Goal: Communication & Community: Answer question/provide support

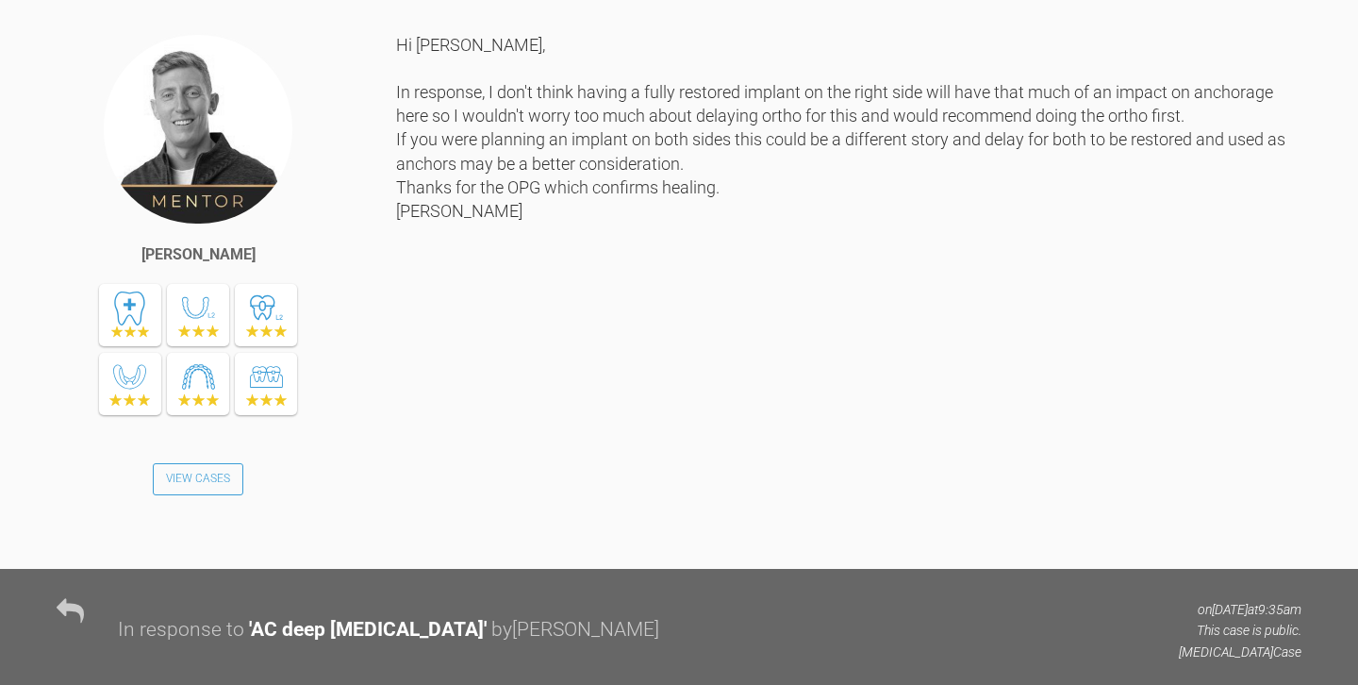
scroll to position [3523, 0]
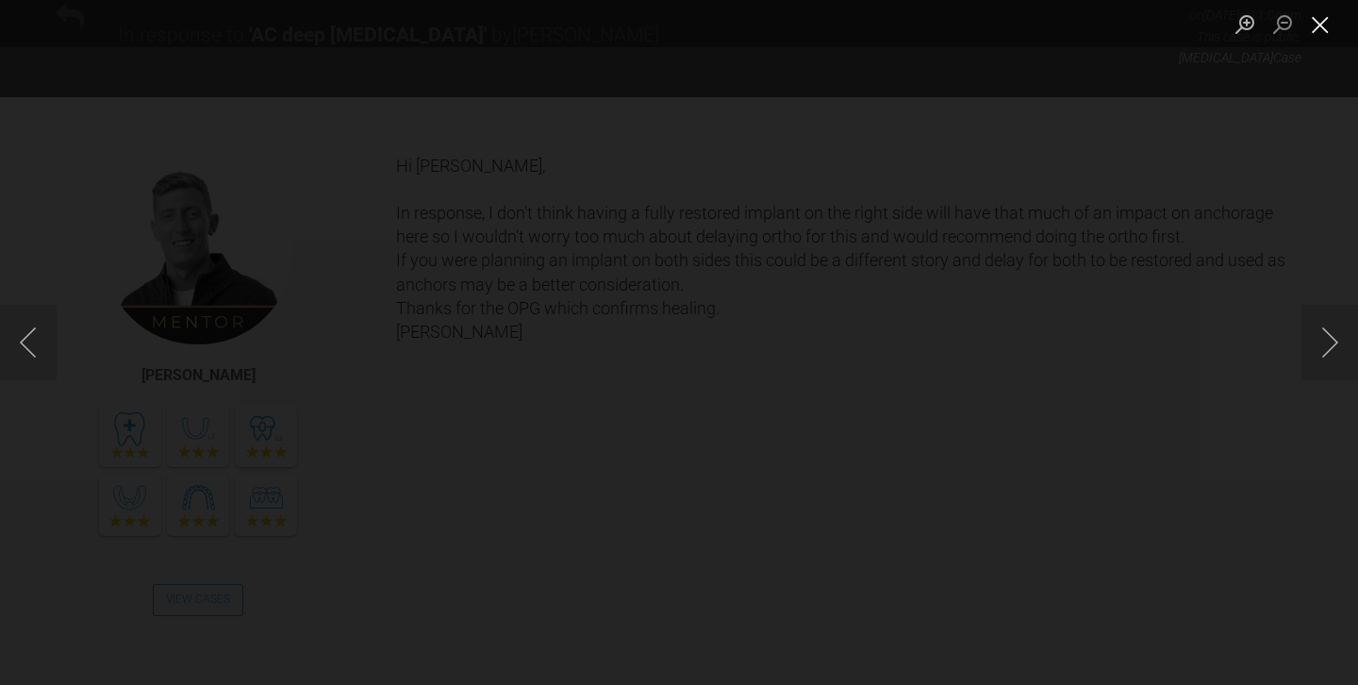
click at [1328, 25] on button "Close lightbox" at bounding box center [1320, 24] width 38 height 33
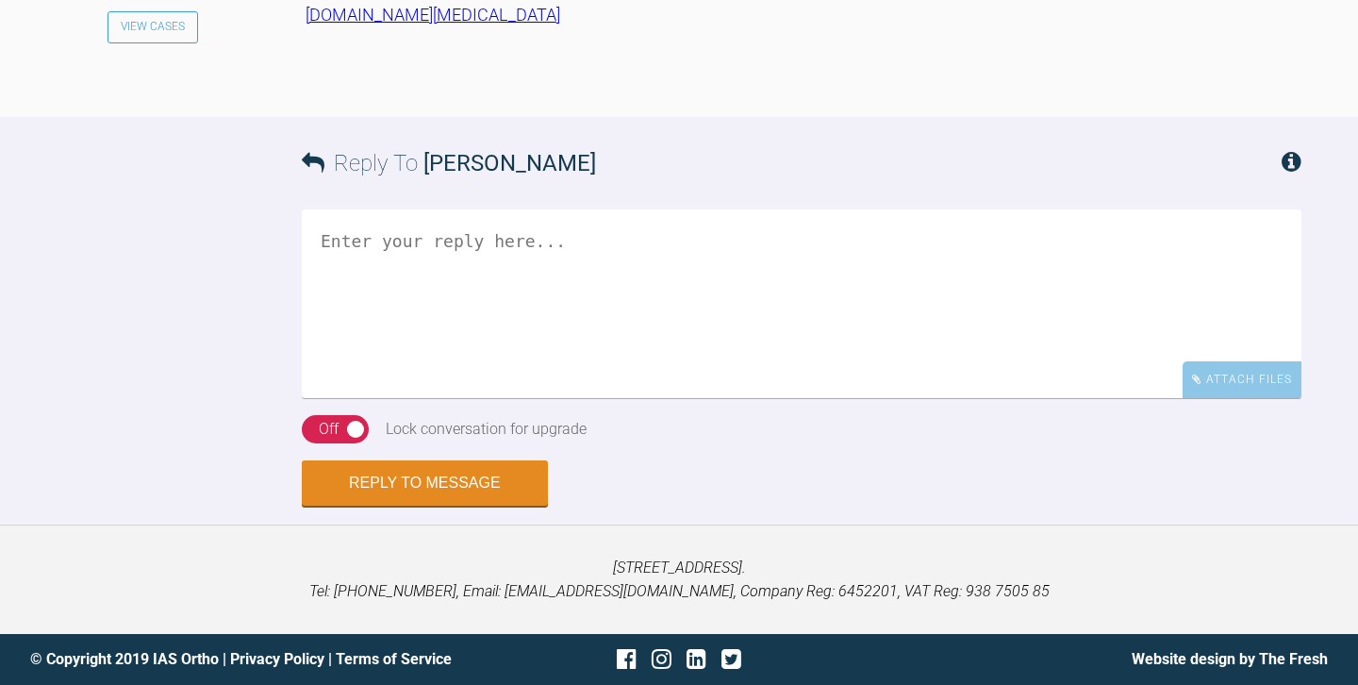
scroll to position [4720, 0]
click at [453, 398] on textarea at bounding box center [802, 303] width 1000 height 189
click at [460, 398] on textarea "Hi [PERSON_NAME], Good to see this" at bounding box center [802, 303] width 1000 height 189
click at [446, 398] on textarea "Hi [PERSON_NAME], Good to see this" at bounding box center [802, 303] width 1000 height 189
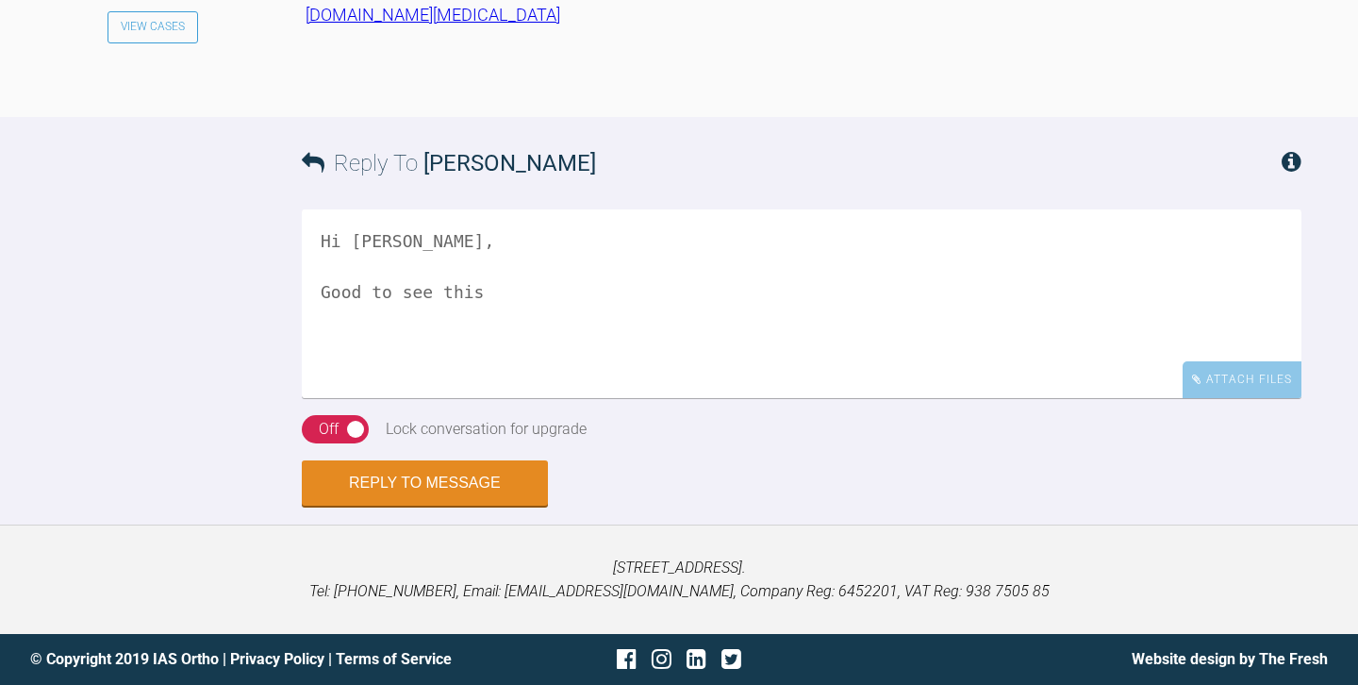
click at [470, 398] on textarea "Hi [PERSON_NAME], Good to see this" at bounding box center [802, 303] width 1000 height 189
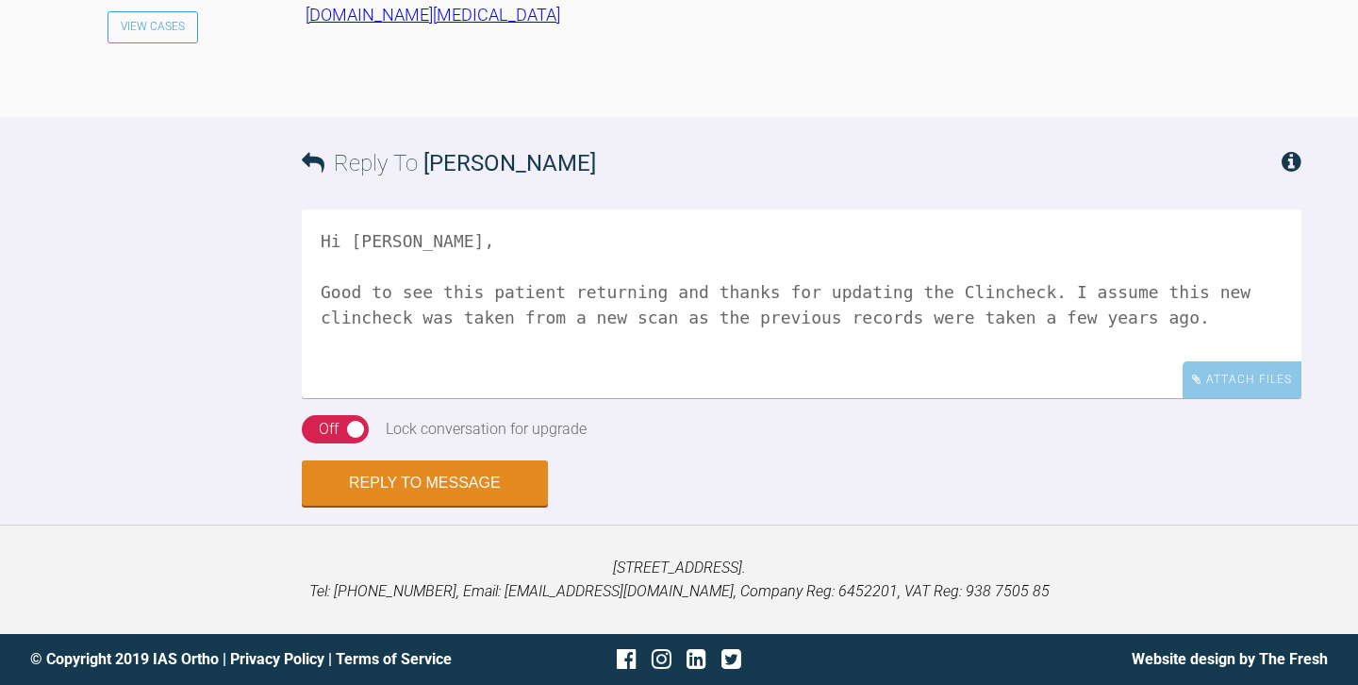
scroll to position [4940, 0]
click at [712, 398] on textarea "Hi [PERSON_NAME], Good to see this patient returning and thanks for updating th…" at bounding box center [802, 303] width 1000 height 189
click at [782, 398] on textarea "Hi [PERSON_NAME], Good to see this patient returning and thanks for updating th…" at bounding box center [802, 303] width 1000 height 189
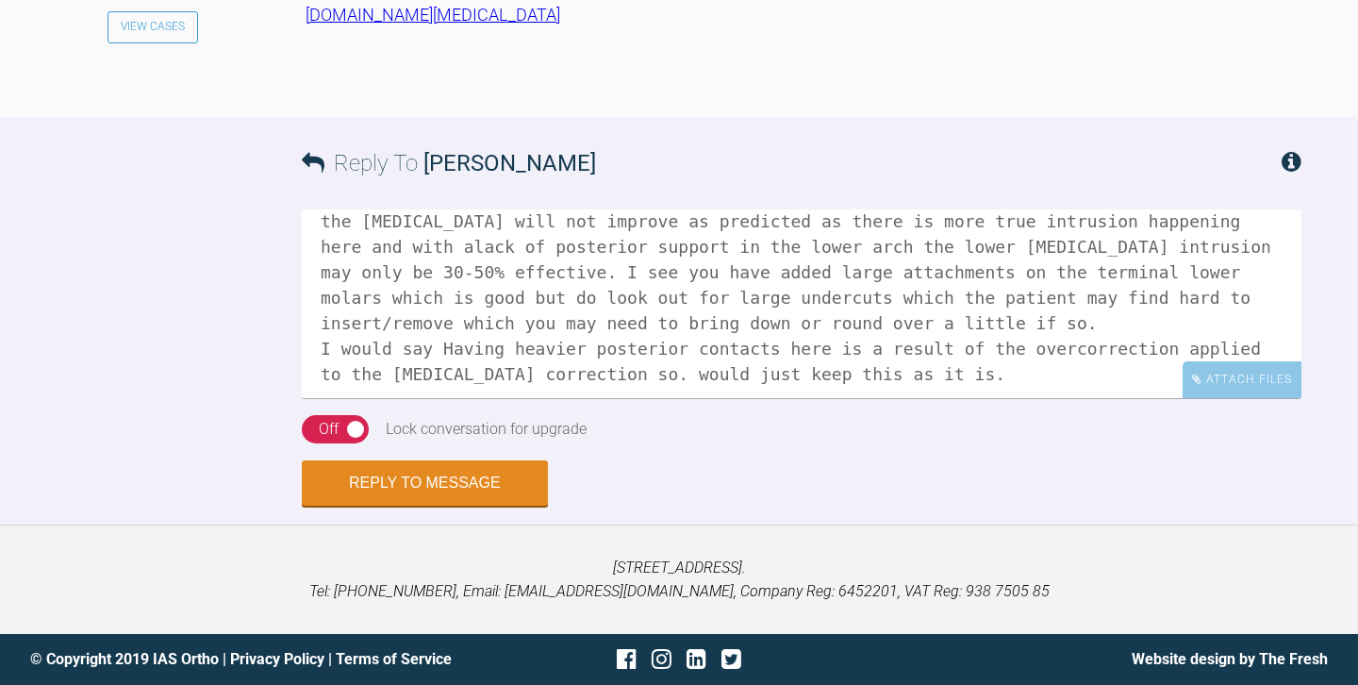
scroll to position [148, 0]
click at [419, 398] on textarea "Hi [PERSON_NAME], Good to see this patient returning and thanks for updating th…" at bounding box center [802, 303] width 1000 height 189
click at [470, 398] on textarea "Hi [PERSON_NAME], Good to see this patient returning and thanks for updating th…" at bounding box center [802, 303] width 1000 height 189
click at [573, 398] on textarea "Hi [PERSON_NAME], Good to see this patient returning and thanks for updating th…" at bounding box center [802, 303] width 1000 height 189
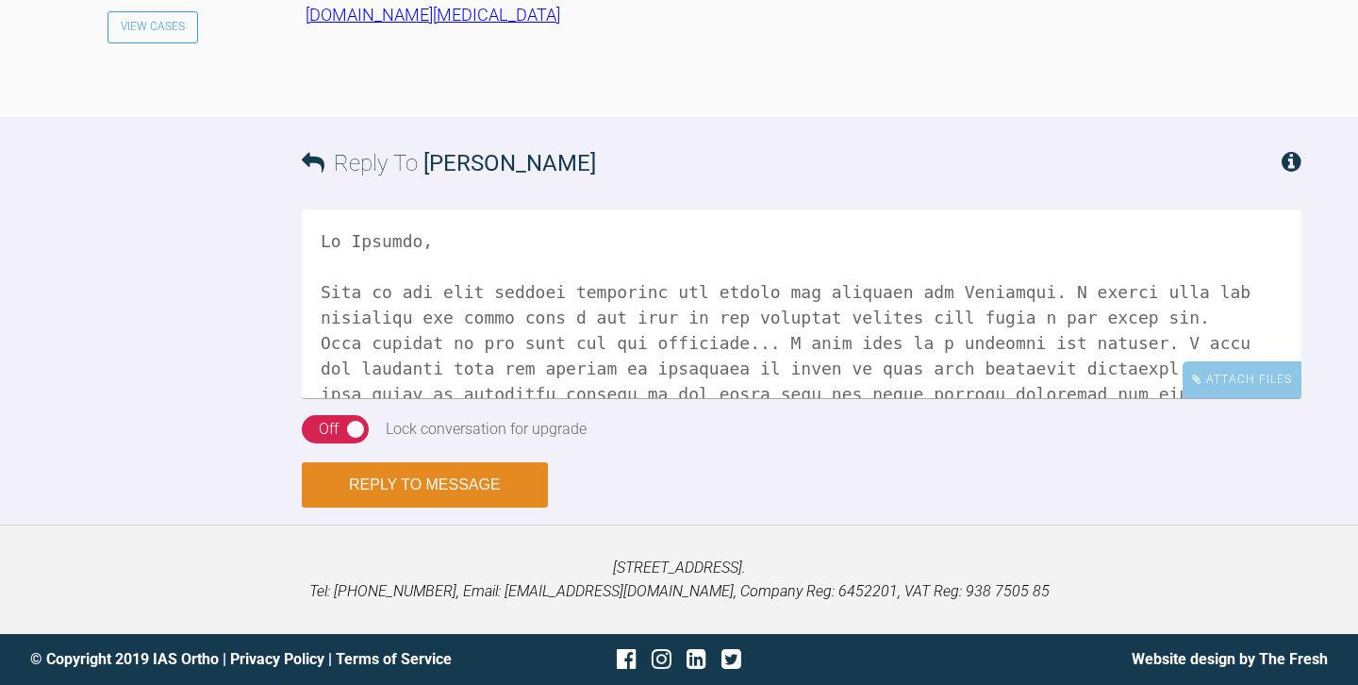
scroll to position [5031, 0]
type textarea "Hi [PERSON_NAME], Good to see this patient returning and thanks for updating th…"
click at [456, 485] on button "Reply to Message" at bounding box center [425, 484] width 246 height 45
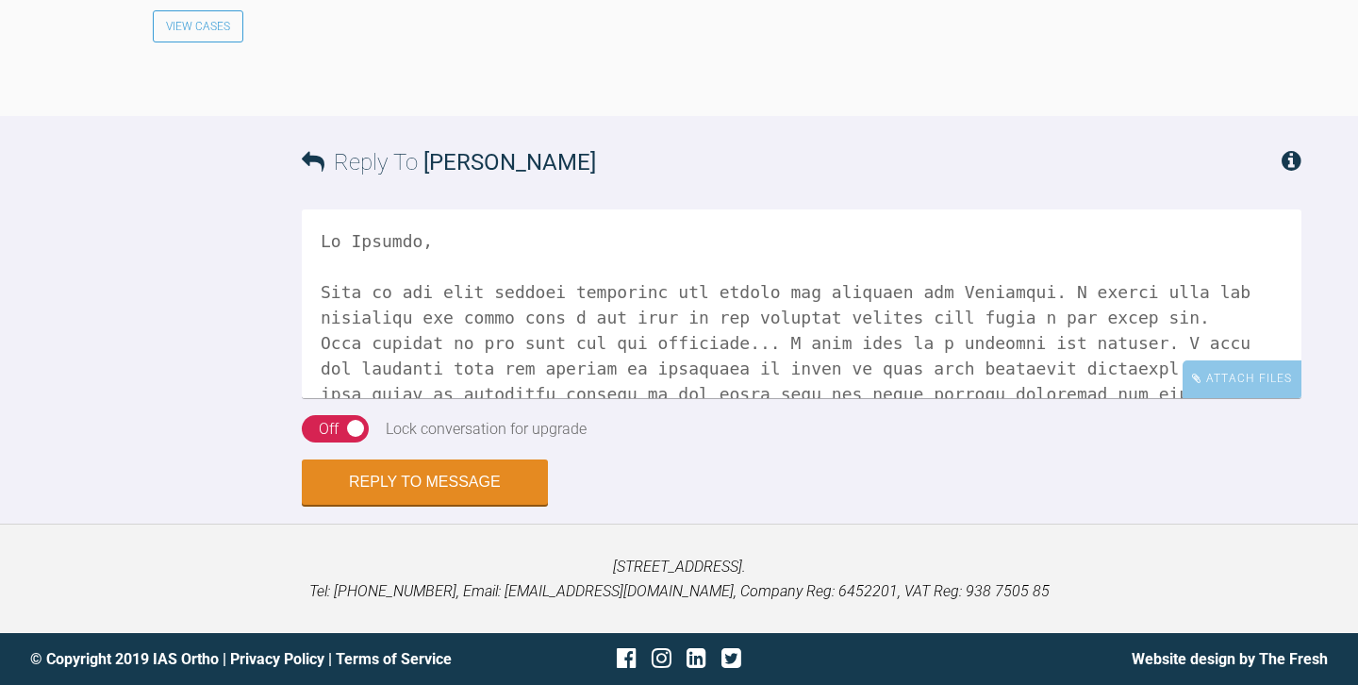
scroll to position [5470, 0]
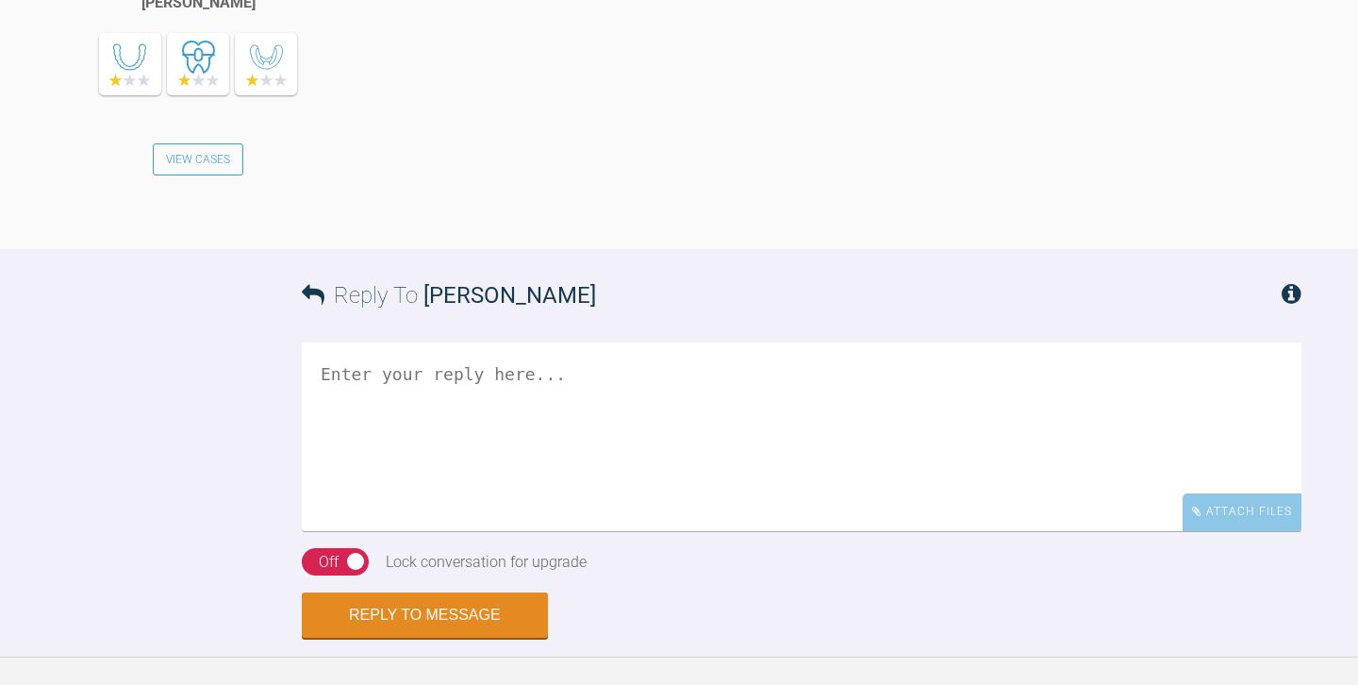
scroll to position [3233, 0]
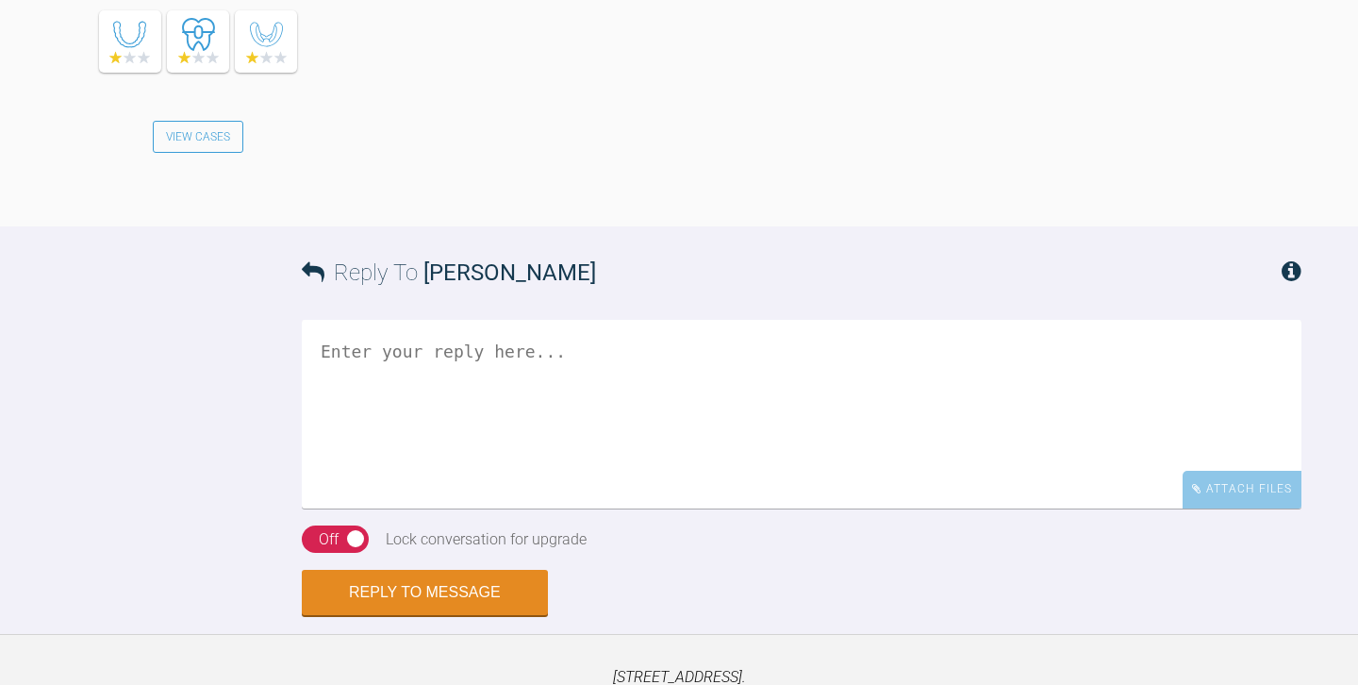
drag, startPoint x: 791, startPoint y: 58, endPoint x: 852, endPoint y: 268, distance: 217.9
drag, startPoint x: 429, startPoint y: 306, endPoint x: 517, endPoint y: 306, distance: 87.7
copy div "d`6Dd_w,.q"
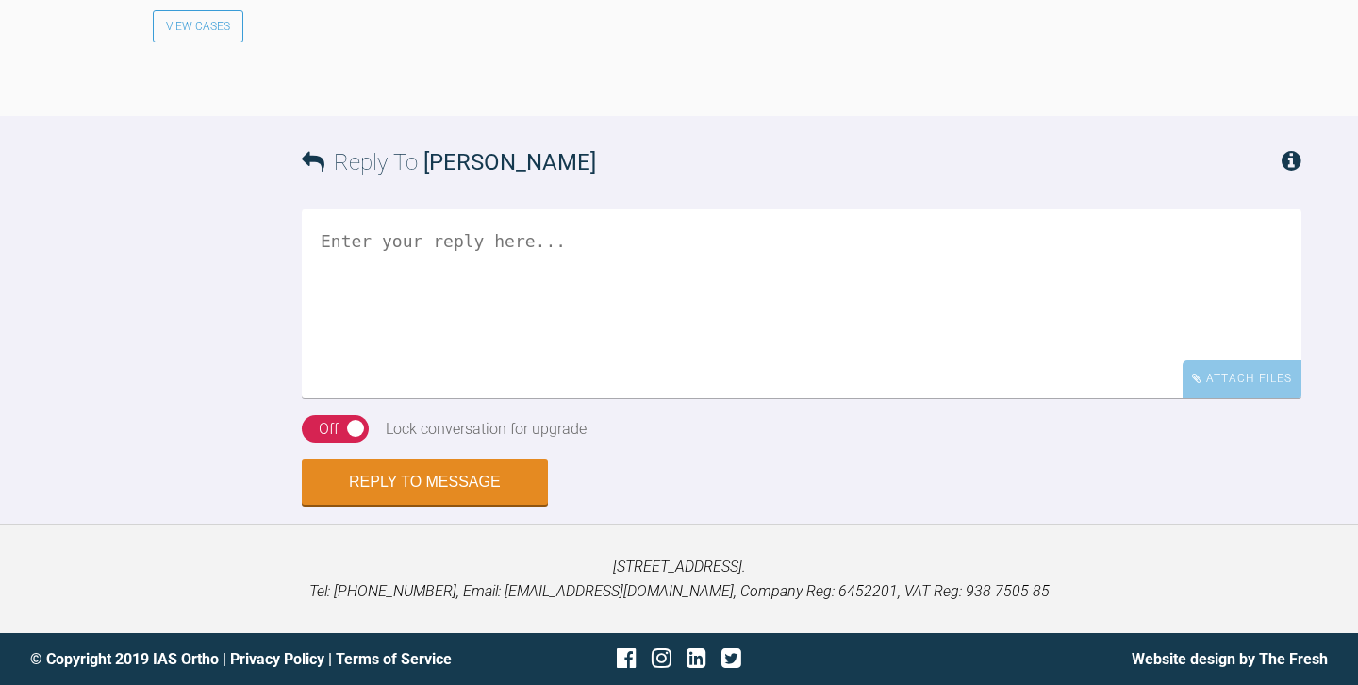
scroll to position [3464, 0]
click at [504, 398] on textarea at bounding box center [802, 303] width 1000 height 189
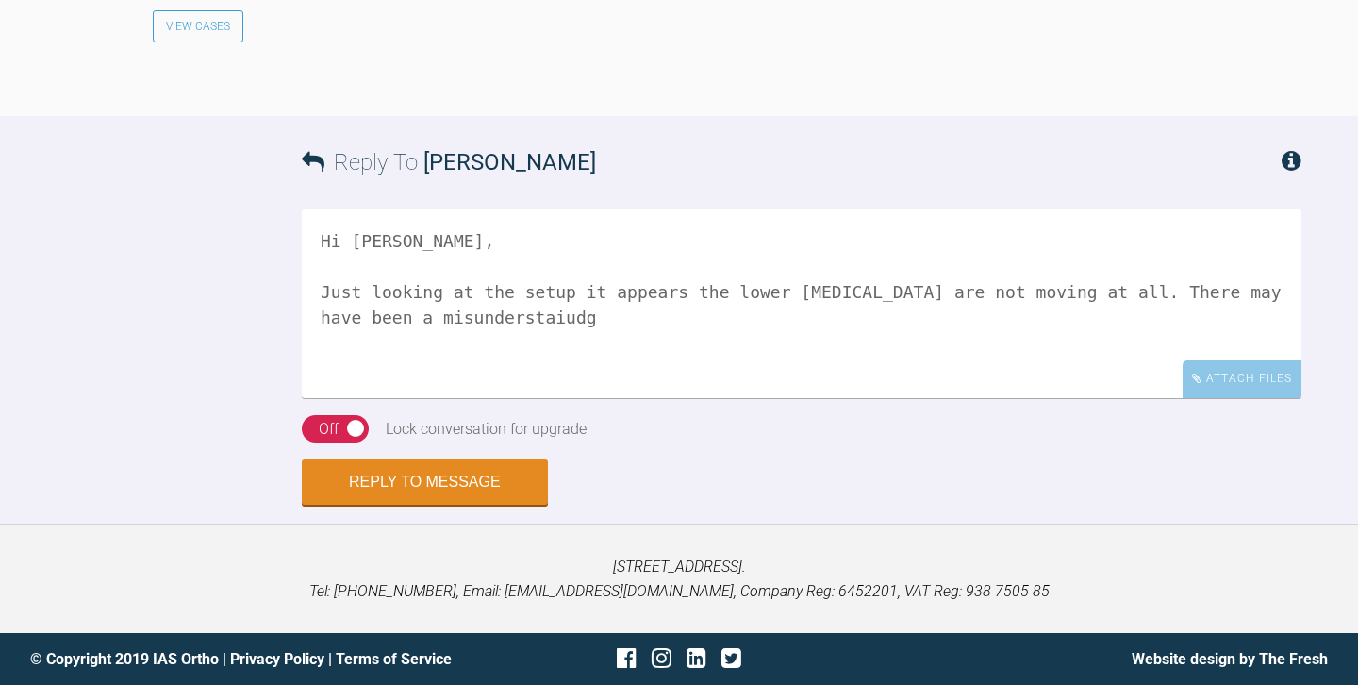
click at [1202, 398] on textarea "Hi Ali, Just looking at the setup it appears the lower incisors are not moving …" at bounding box center [802, 303] width 1000 height 189
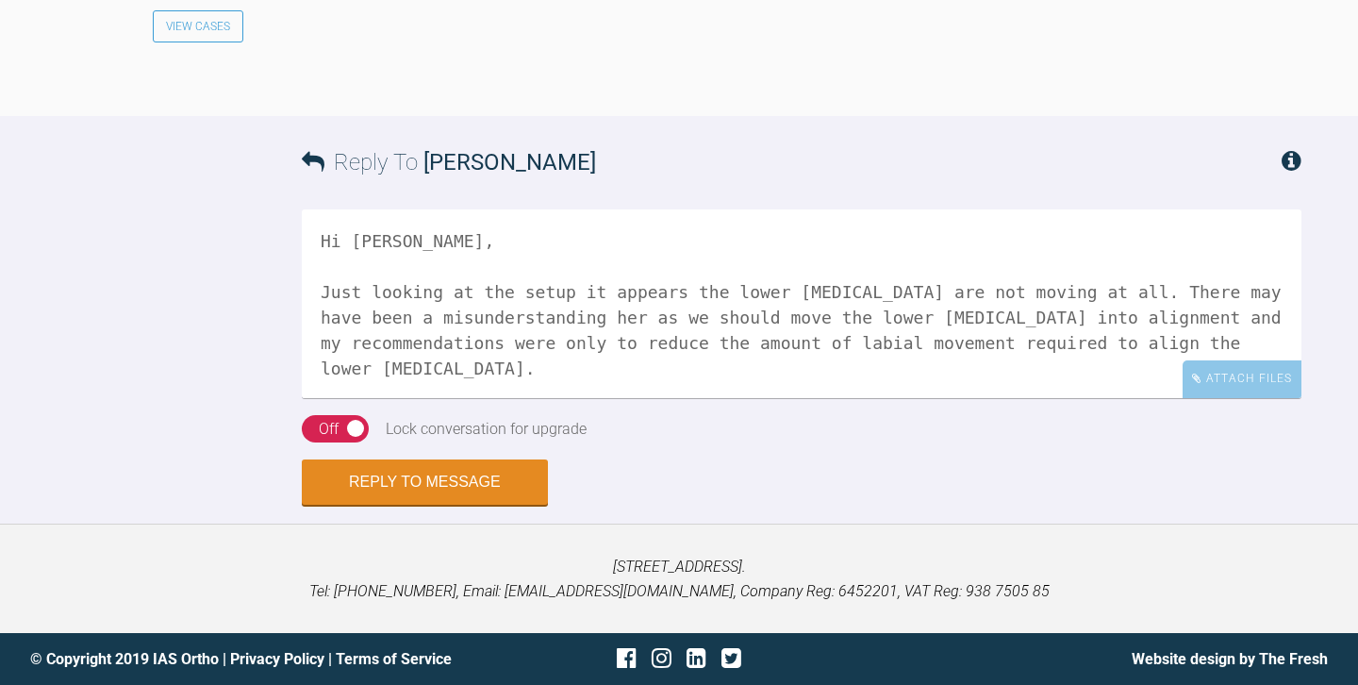
click at [865, 398] on textarea "Hi Ali, Just looking at the setup it appears the lower incisors are not moving …" at bounding box center [802, 303] width 1000 height 189
click at [659, 398] on textarea "Hi Ali, Just looking at the setup it appears the lower incisors are not moving …" at bounding box center [802, 303] width 1000 height 189
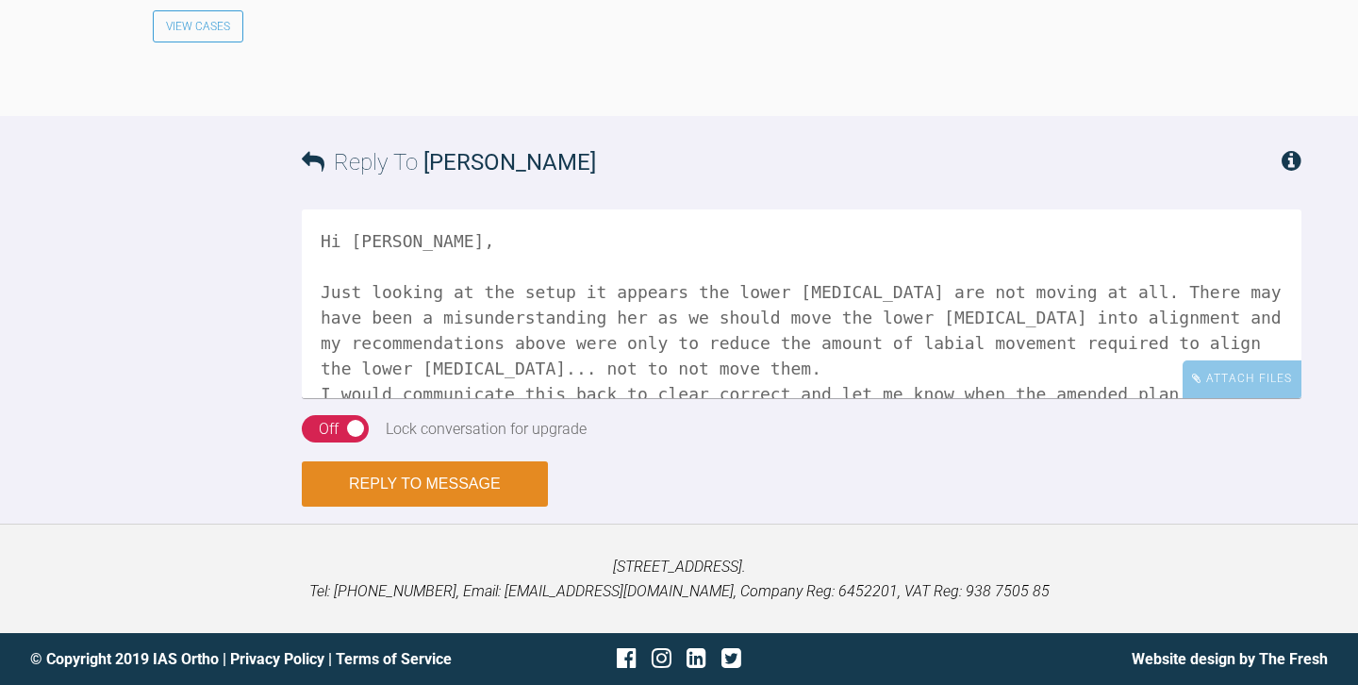
scroll to position [3779, 0]
type textarea "Hi Ali, Just looking at the setup it appears the lower incisors are not moving …"
click at [419, 491] on button "Reply to Message" at bounding box center [425, 483] width 246 height 45
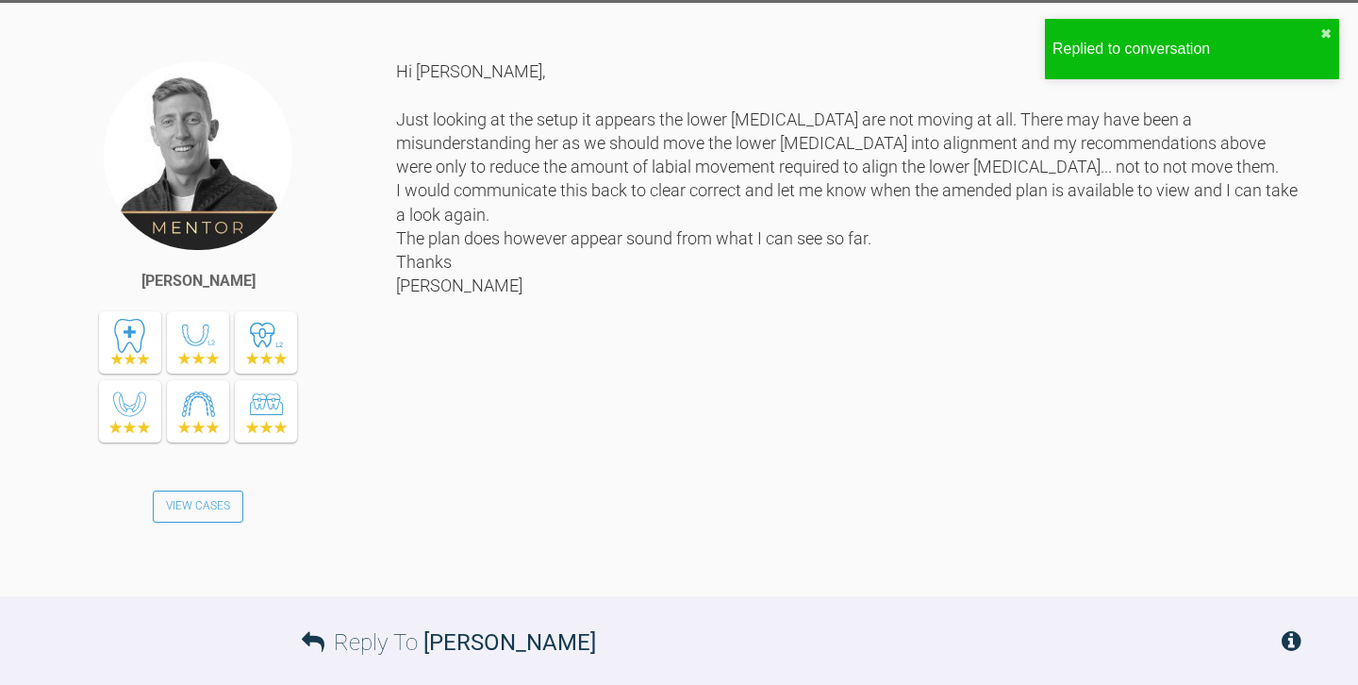
scroll to position [3162, 0]
